Goal: Information Seeking & Learning: Learn about a topic

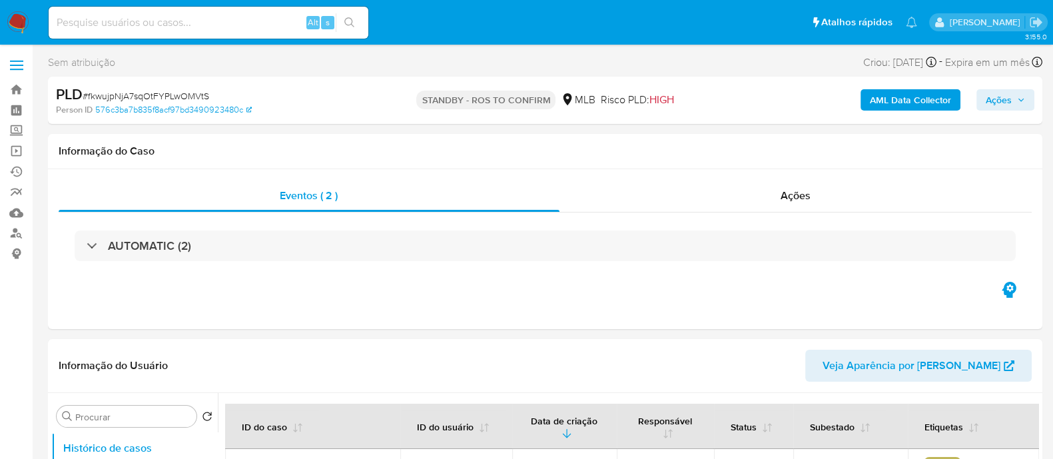
select select "10"
click at [653, 202] on div "Ações" at bounding box center [795, 196] width 473 height 32
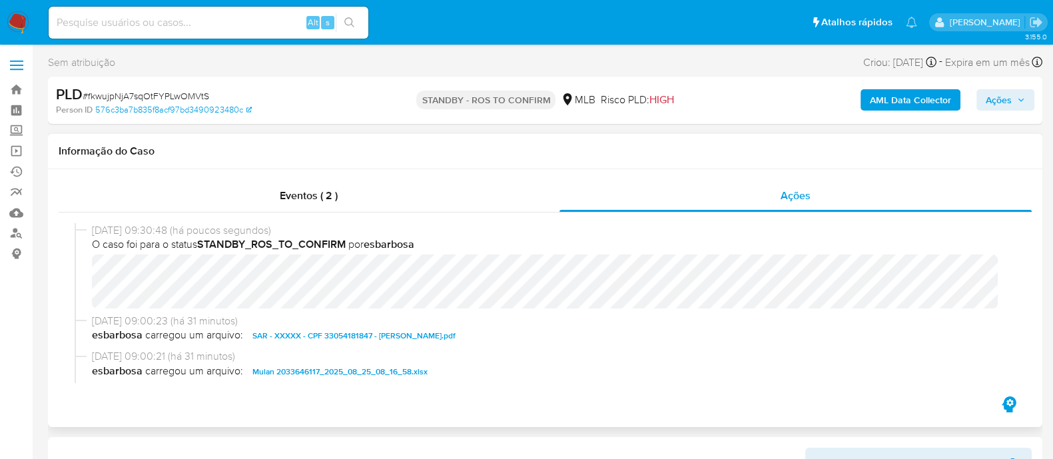
click at [442, 163] on div "Informação do Caso" at bounding box center [545, 151] width 994 height 35
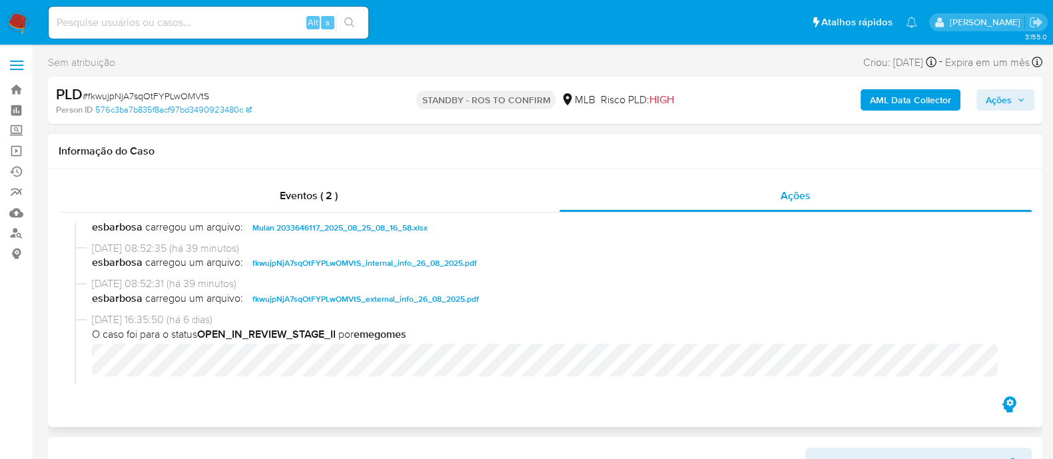
scroll to position [166, 0]
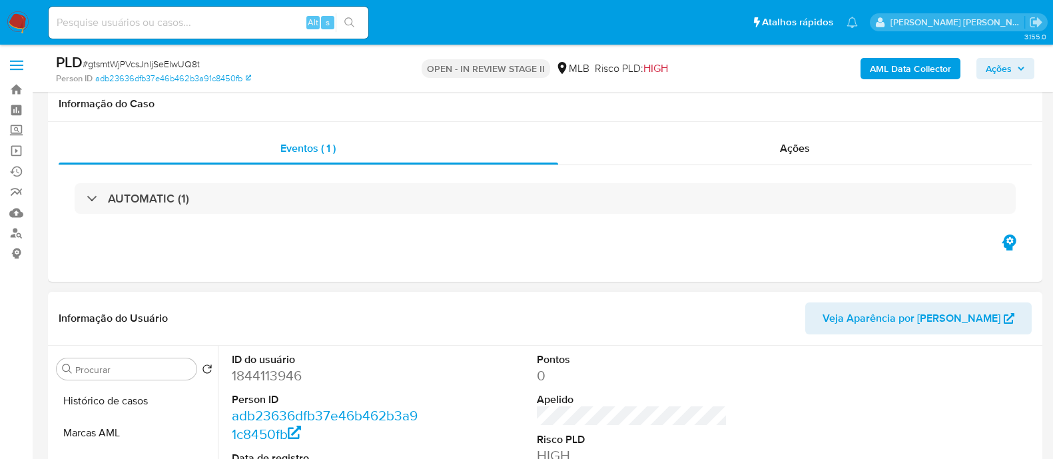
scroll to position [166, 0]
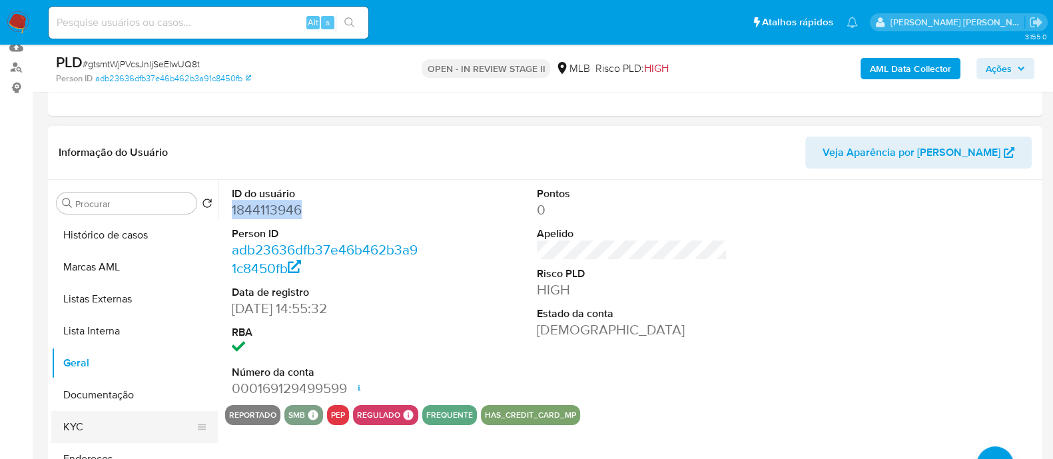
click at [80, 424] on button "KYC" at bounding box center [129, 427] width 156 height 32
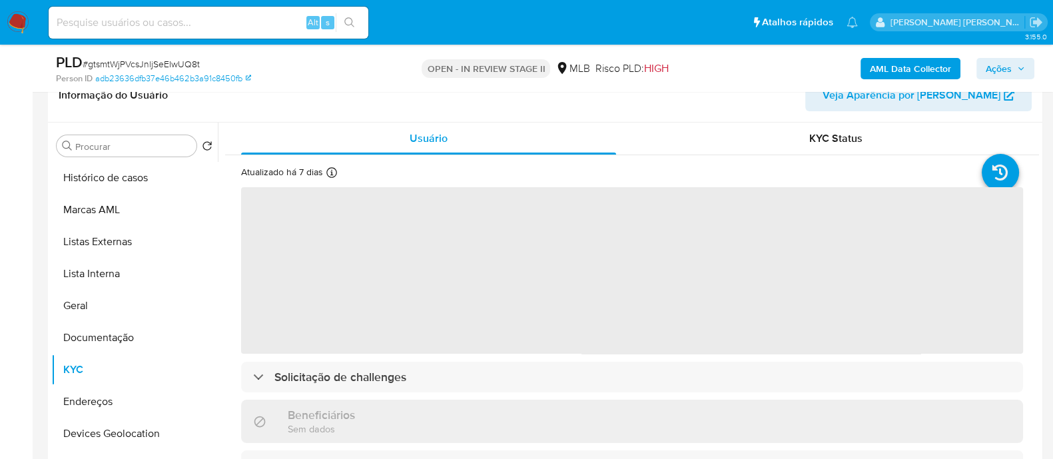
scroll to position [250, 0]
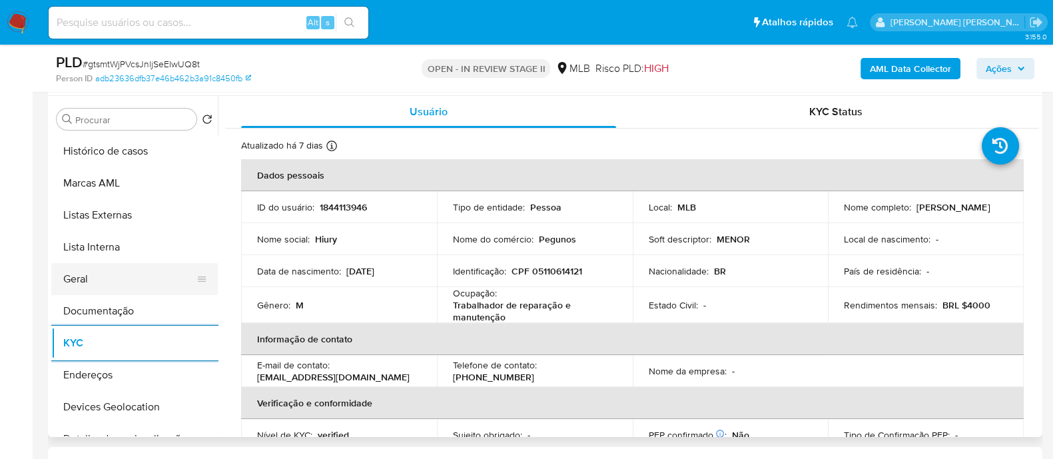
click at [136, 290] on button "Geral" at bounding box center [129, 279] width 156 height 32
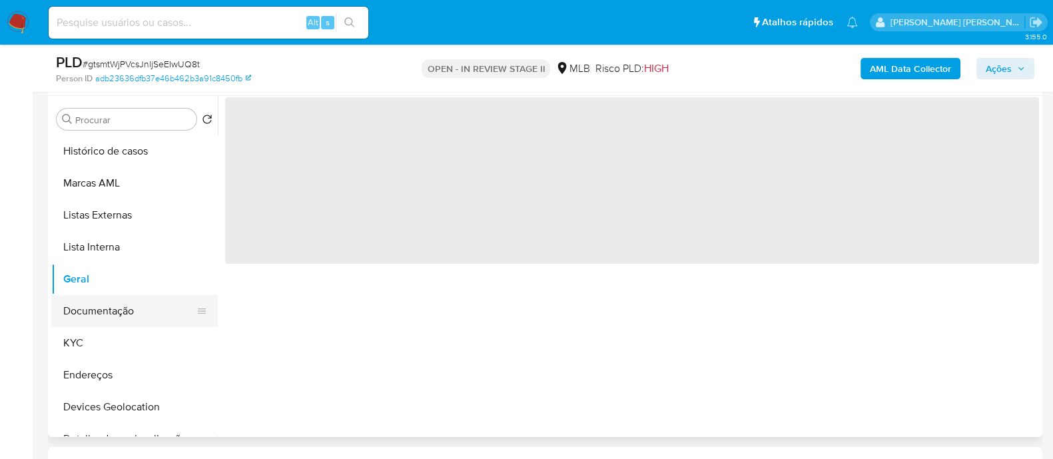
click at [127, 311] on button "Documentação" at bounding box center [129, 311] width 156 height 32
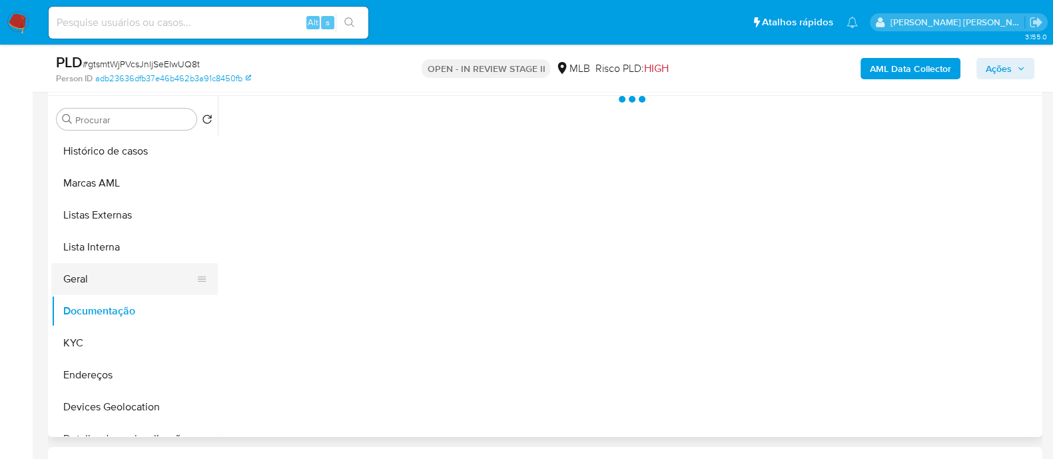
click at [123, 280] on button "Geral" at bounding box center [129, 279] width 156 height 32
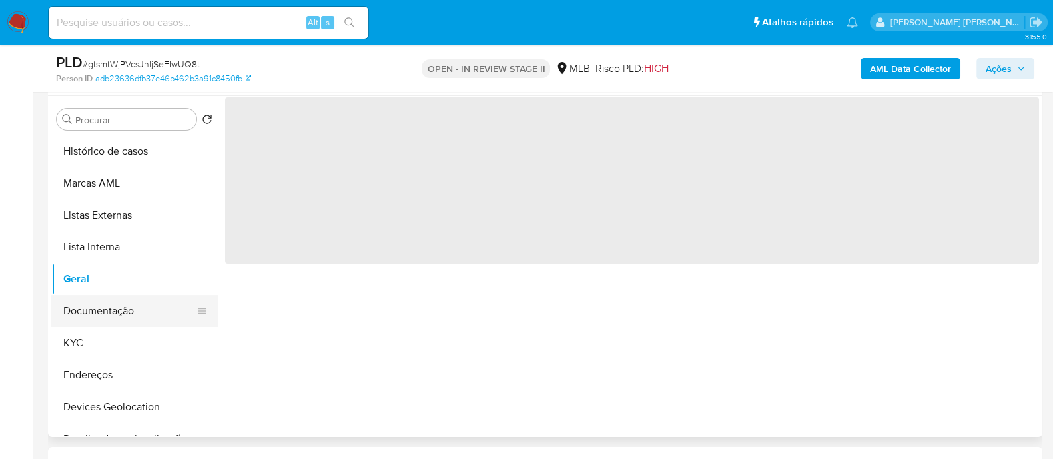
click at [123, 319] on button "Documentação" at bounding box center [129, 311] width 156 height 32
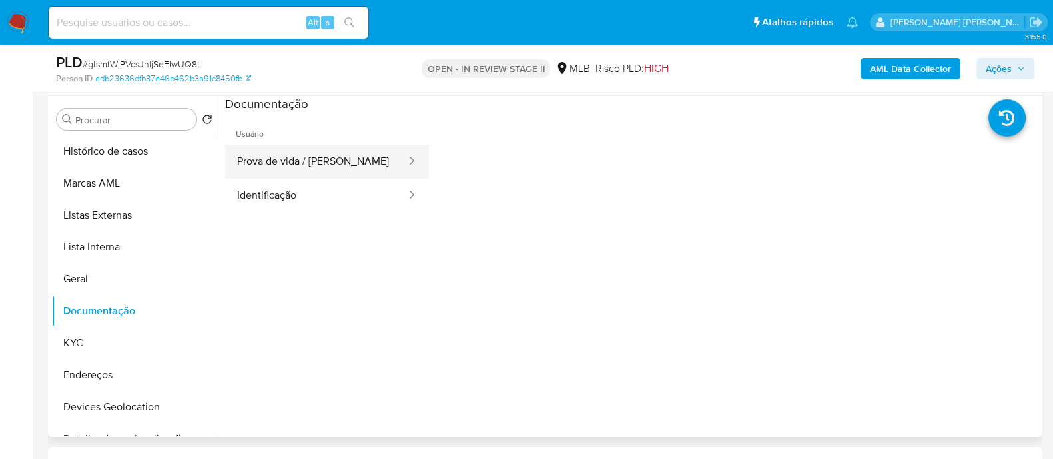
click at [325, 163] on button "Prova de vida / [PERSON_NAME]" at bounding box center [316, 162] width 182 height 34
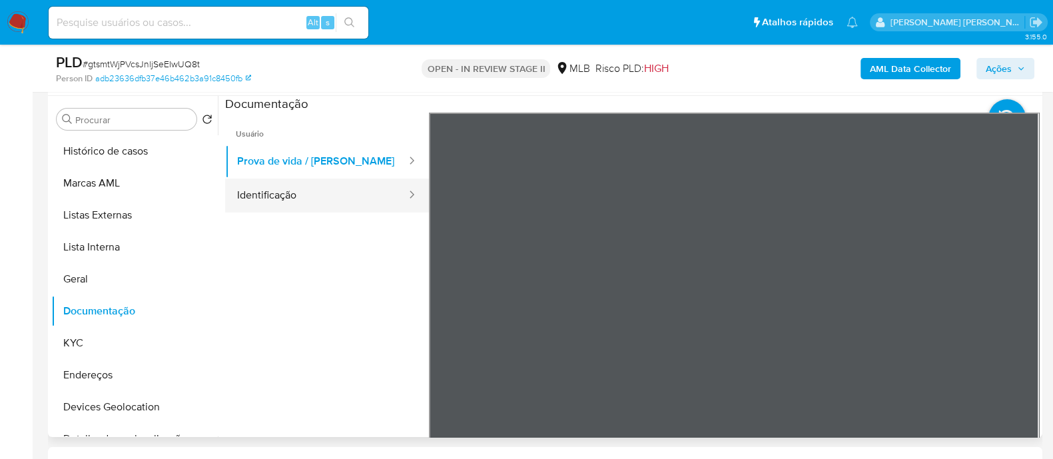
click at [300, 201] on button "Identificação" at bounding box center [316, 196] width 182 height 34
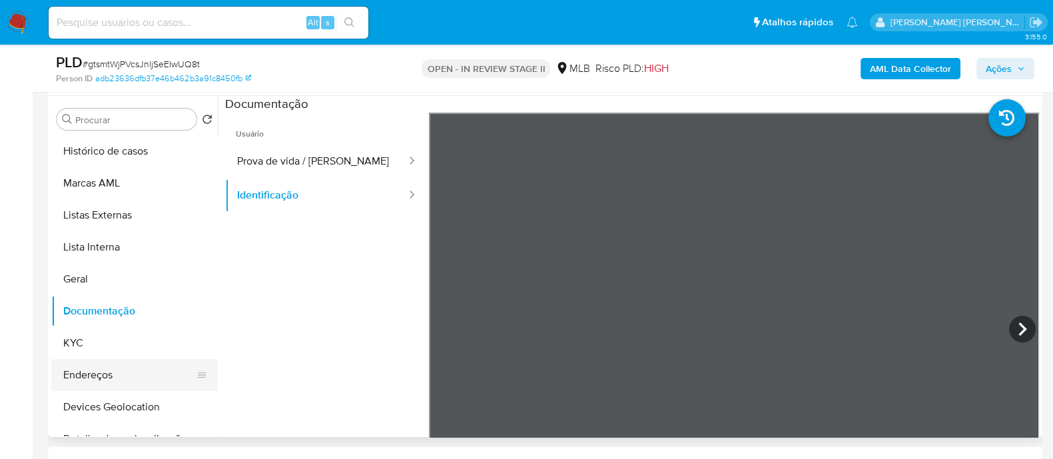
scroll to position [83, 0]
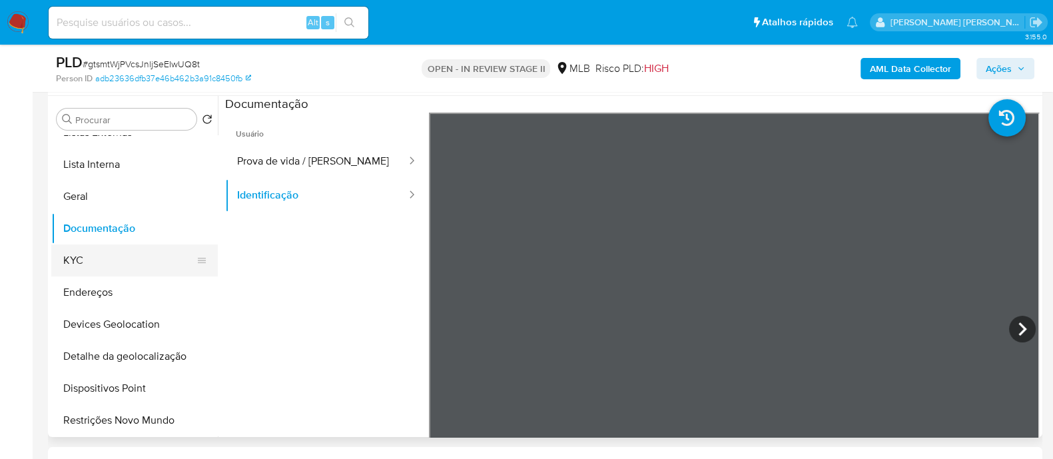
click at [111, 258] on button "KYC" at bounding box center [129, 260] width 156 height 32
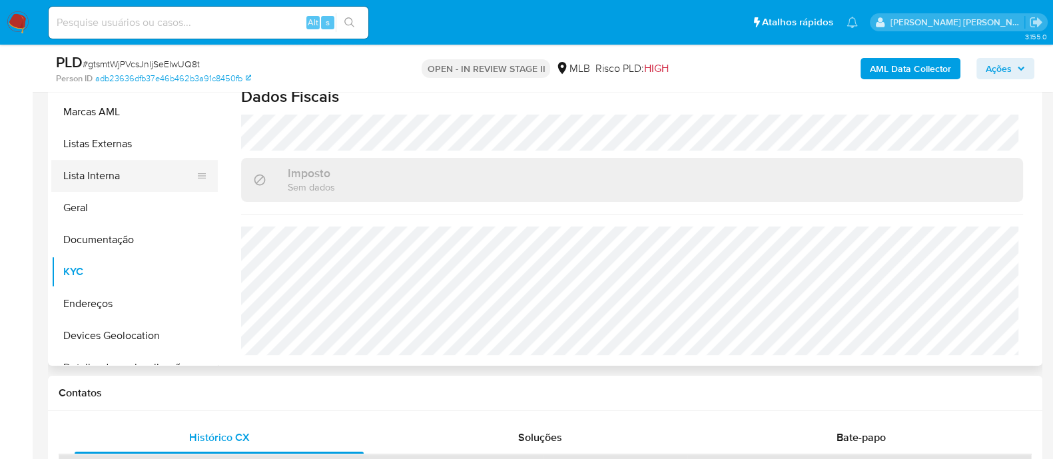
scroll to position [166, 0]
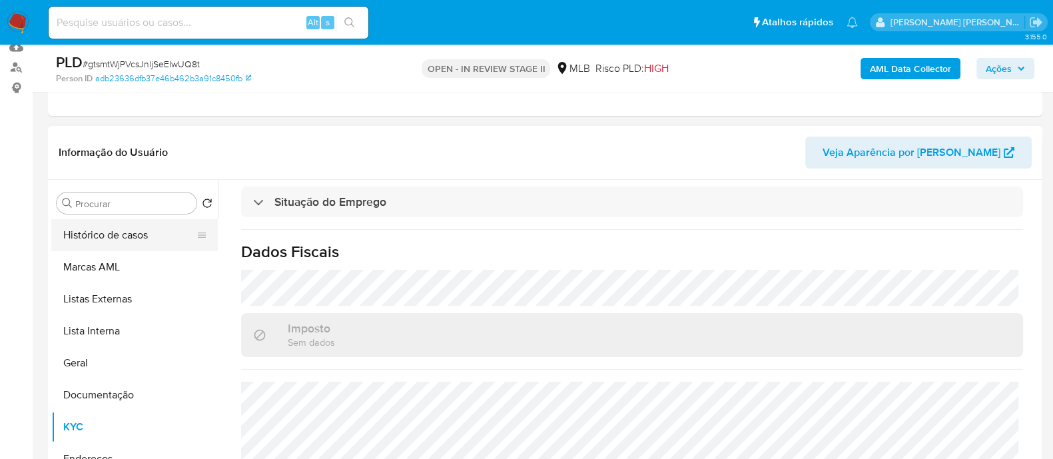
click at [113, 236] on button "Histórico de casos" at bounding box center [129, 235] width 156 height 32
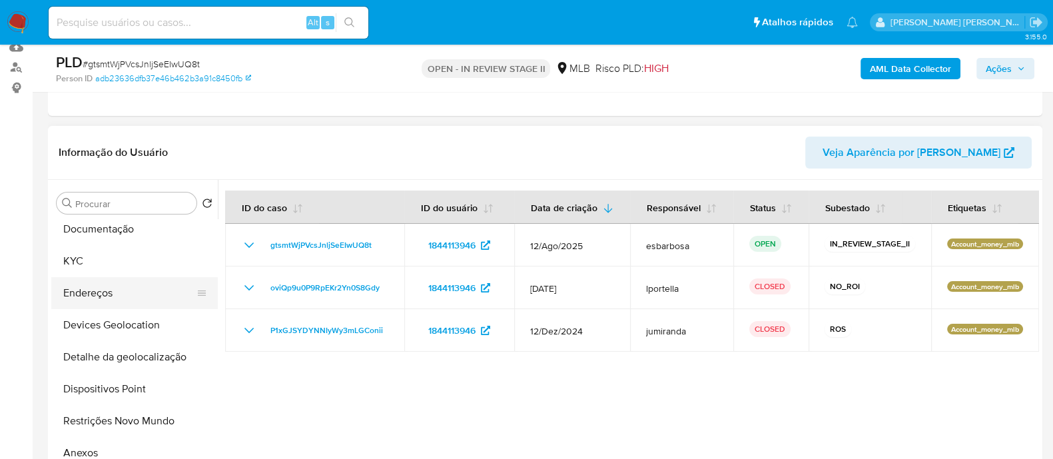
scroll to position [250, 0]
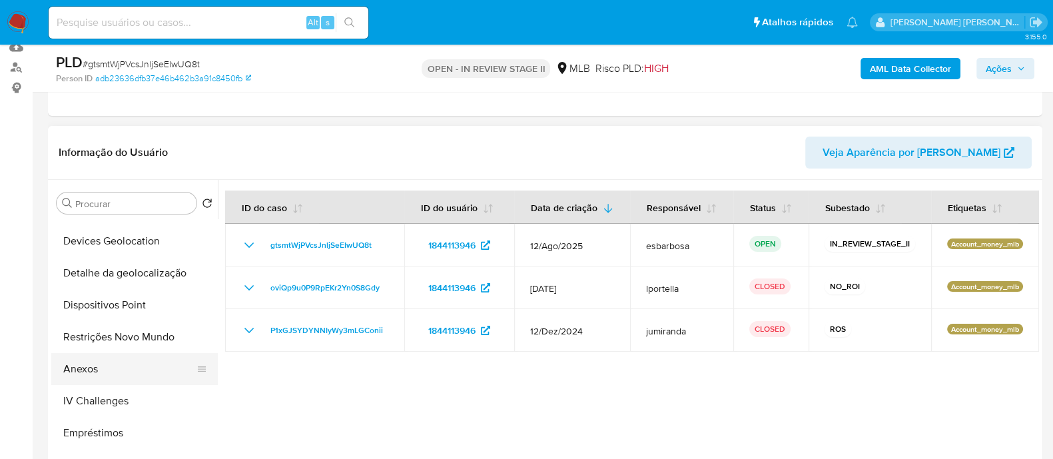
click at [95, 374] on button "Anexos" at bounding box center [129, 369] width 156 height 32
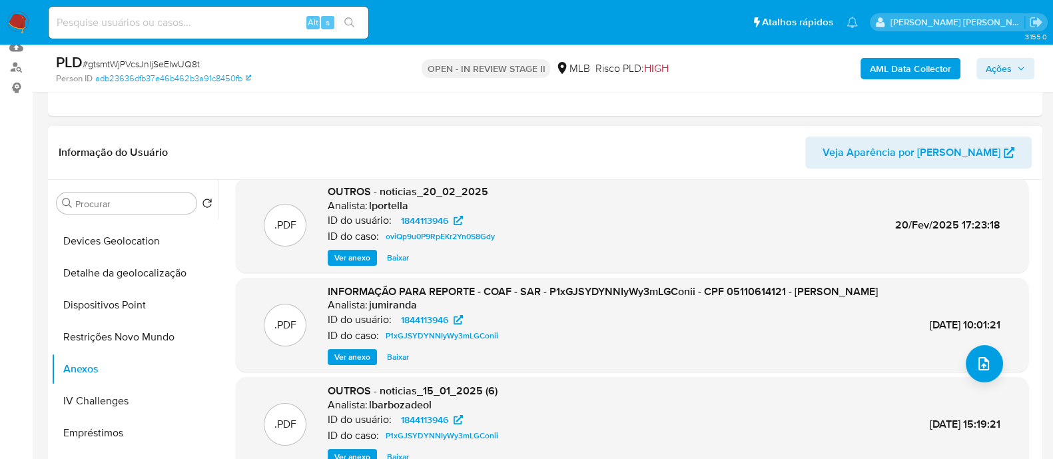
scroll to position [127, 0]
click at [350, 358] on span "Ver anexo" at bounding box center [352, 356] width 36 height 13
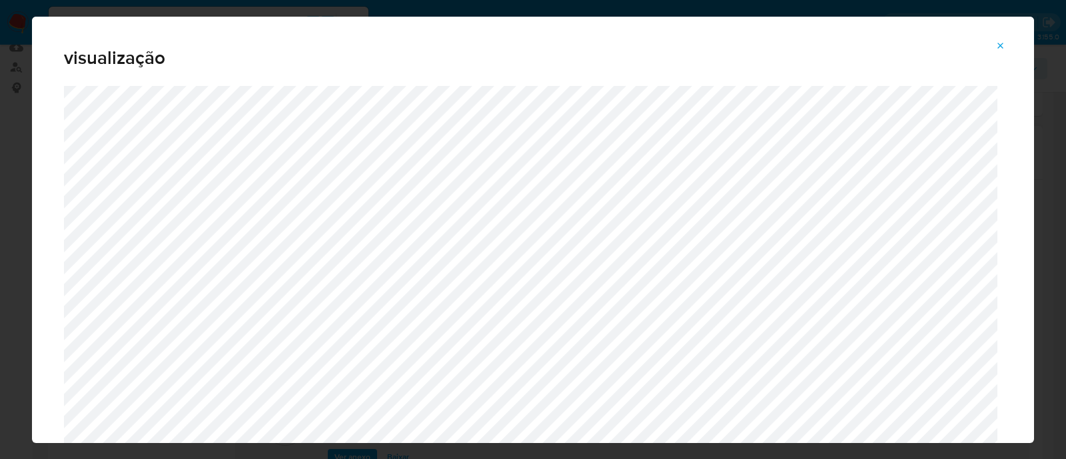
click at [1003, 38] on span "Attachment preview" at bounding box center [1000, 46] width 11 height 19
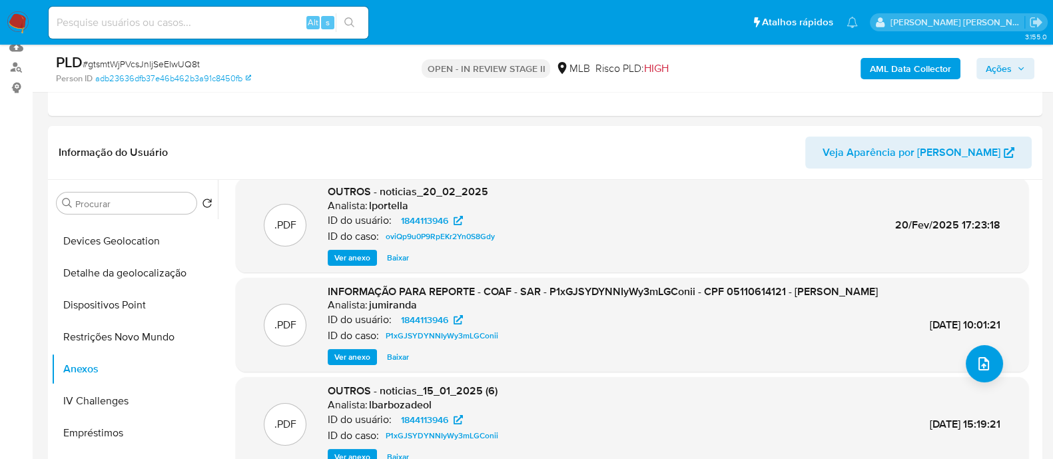
click at [347, 354] on span "Ver anexo" at bounding box center [352, 356] width 36 height 13
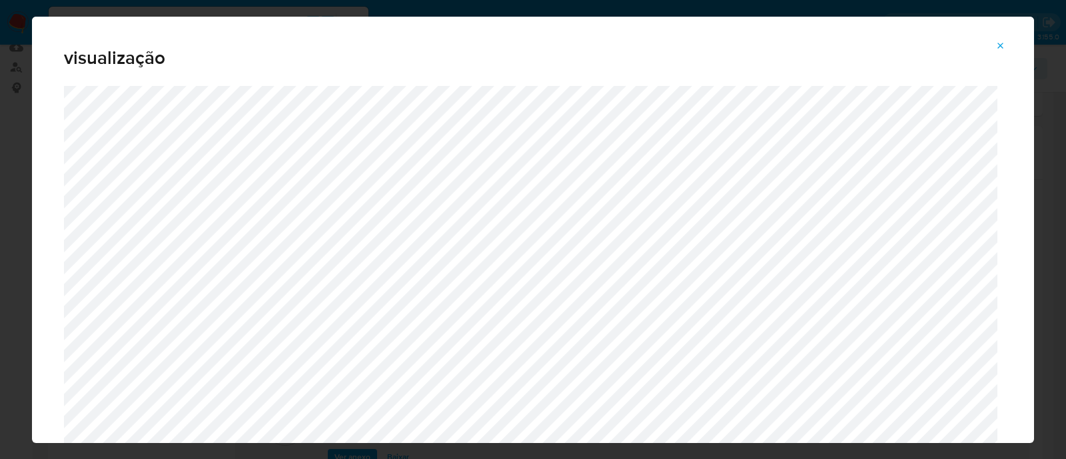
click at [1002, 47] on icon "Attachment preview" at bounding box center [1001, 46] width 6 height 6
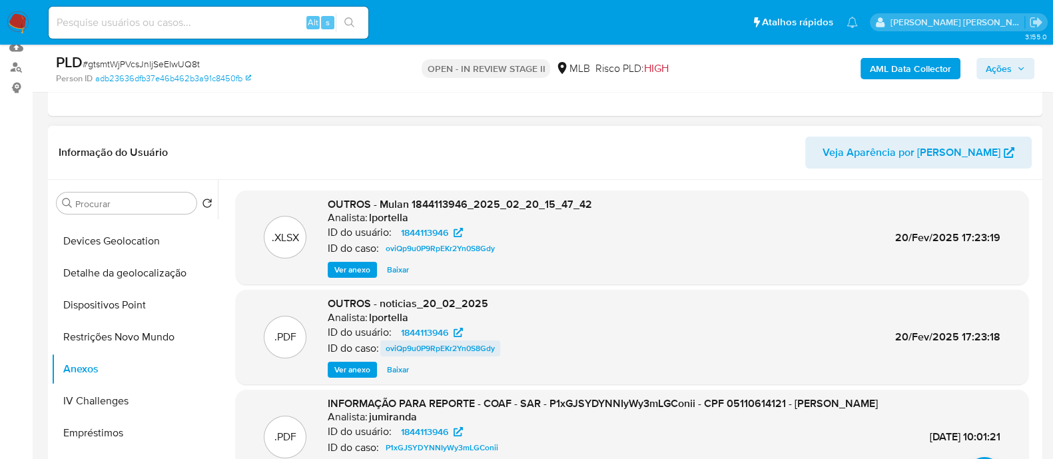
scroll to position [83, 0]
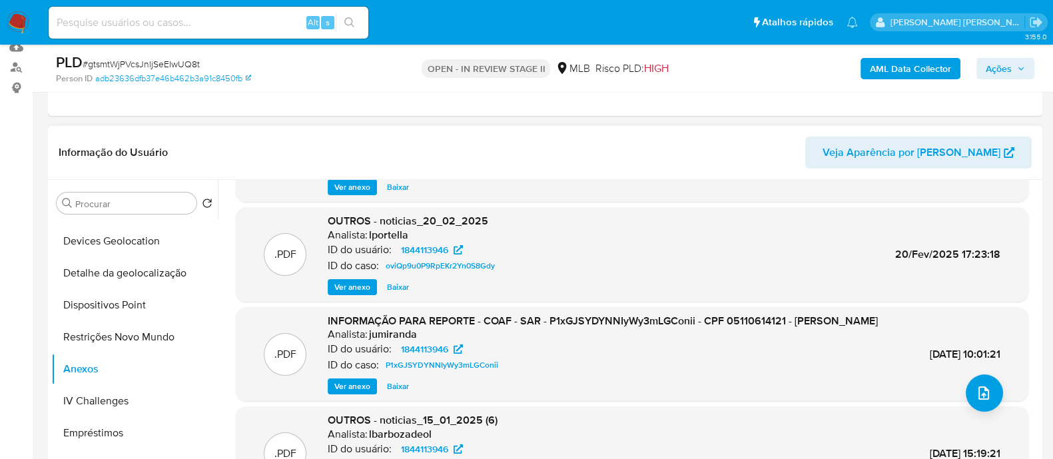
click at [356, 393] on span "Ver anexo" at bounding box center [352, 386] width 36 height 13
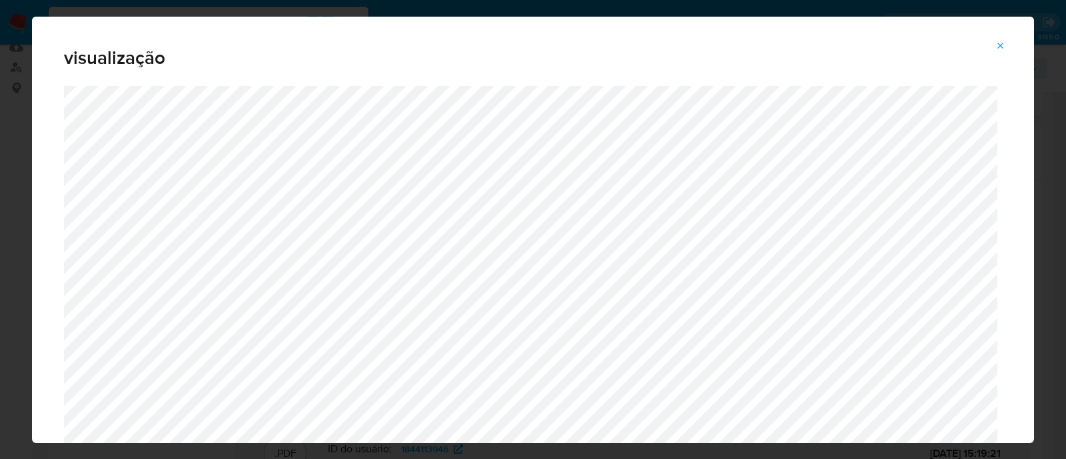
click at [1001, 43] on icon "Attachment preview" at bounding box center [1000, 46] width 11 height 11
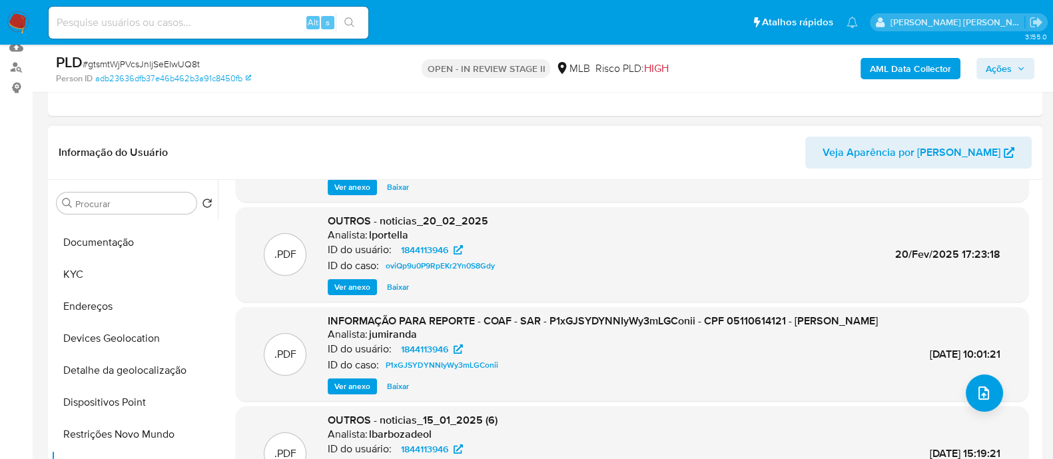
scroll to position [0, 0]
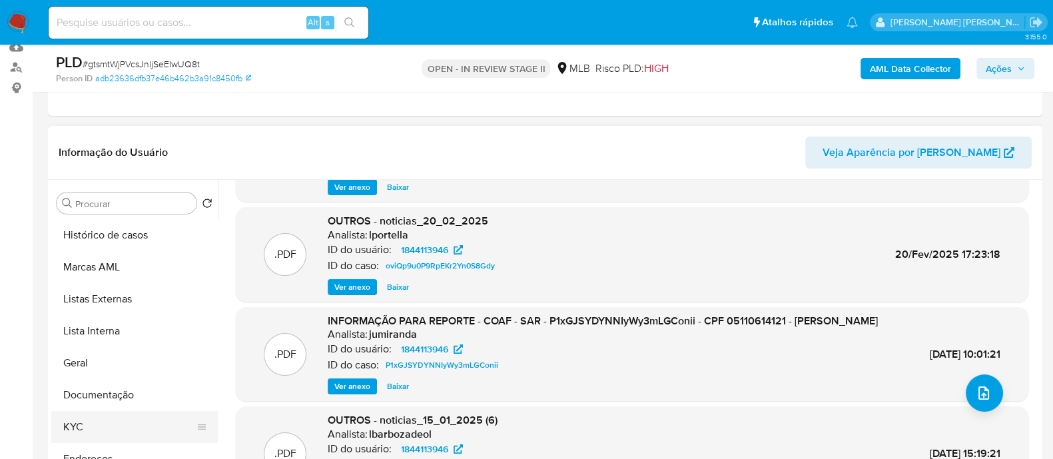
click at [90, 421] on button "KYC" at bounding box center [129, 427] width 156 height 32
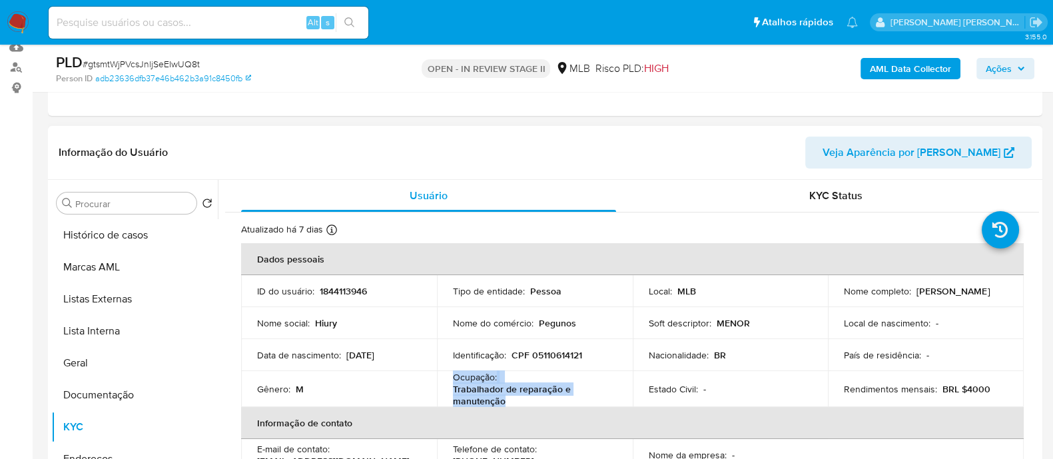
drag, startPoint x: 503, startPoint y: 398, endPoint x: 450, endPoint y: 379, distance: 55.8
click at [450, 379] on td "Ocupação : Trabalhador de reparação e manutenção" at bounding box center [535, 389] width 196 height 36
copy div "Ocupação : Trabalhador de reparação e manutenção"
click at [899, 71] on b "AML Data Collector" at bounding box center [910, 68] width 81 height 21
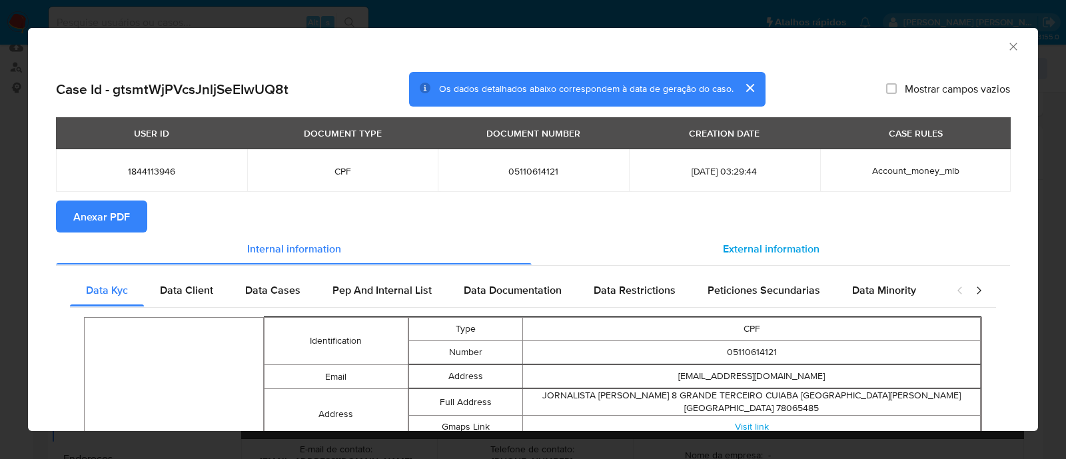
click at [749, 254] on span "External information" at bounding box center [771, 247] width 97 height 15
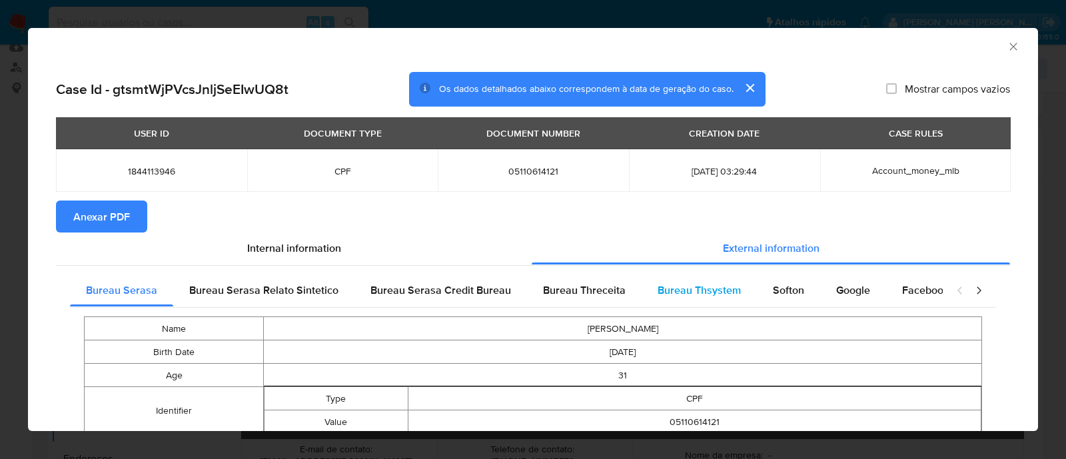
click at [706, 288] on span "Bureau Thsystem" at bounding box center [698, 289] width 83 height 15
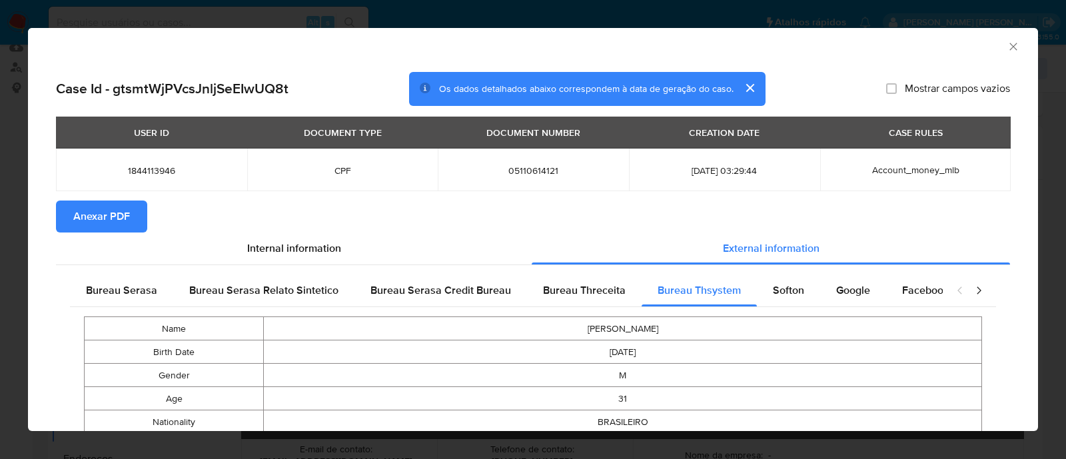
click at [119, 222] on span "Anexar PDF" at bounding box center [101, 216] width 57 height 29
click at [1006, 47] on icon "Fechar a janela" at bounding box center [1012, 46] width 13 height 13
